Goal: Information Seeking & Learning: Check status

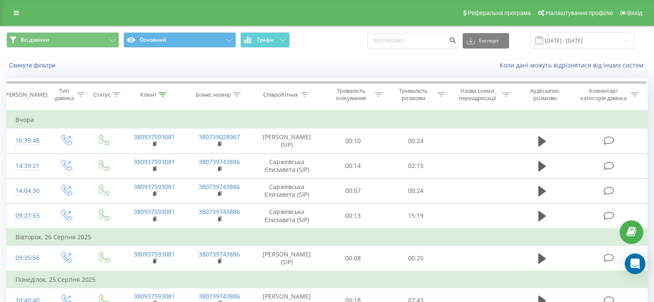
click at [405, 48] on input "0937593081" at bounding box center [412, 40] width 91 height 15
type input "0936051136"
